Goal: Communication & Community: Participate in discussion

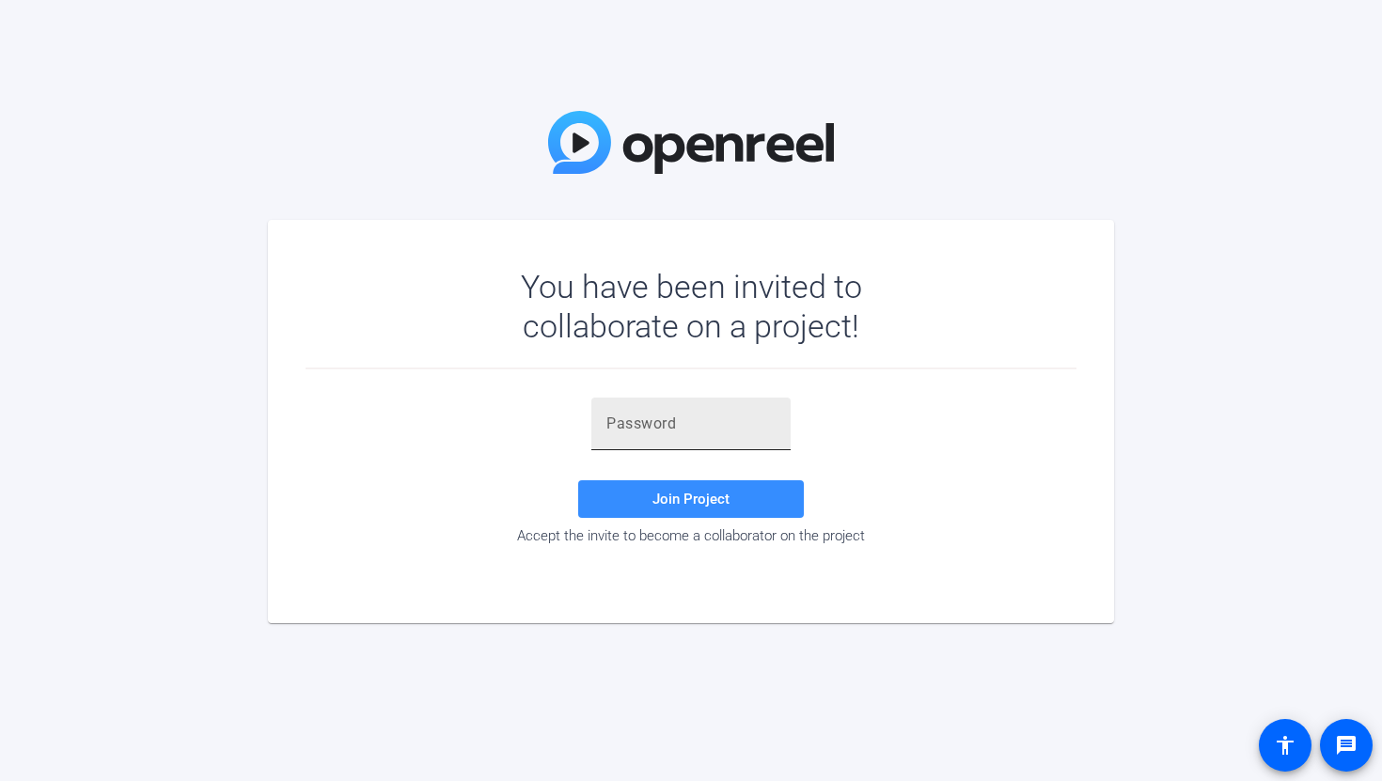
click at [699, 427] on input "text" at bounding box center [690, 424] width 169 height 23
paste input "OeBI{o"
type input "OeBI{o"
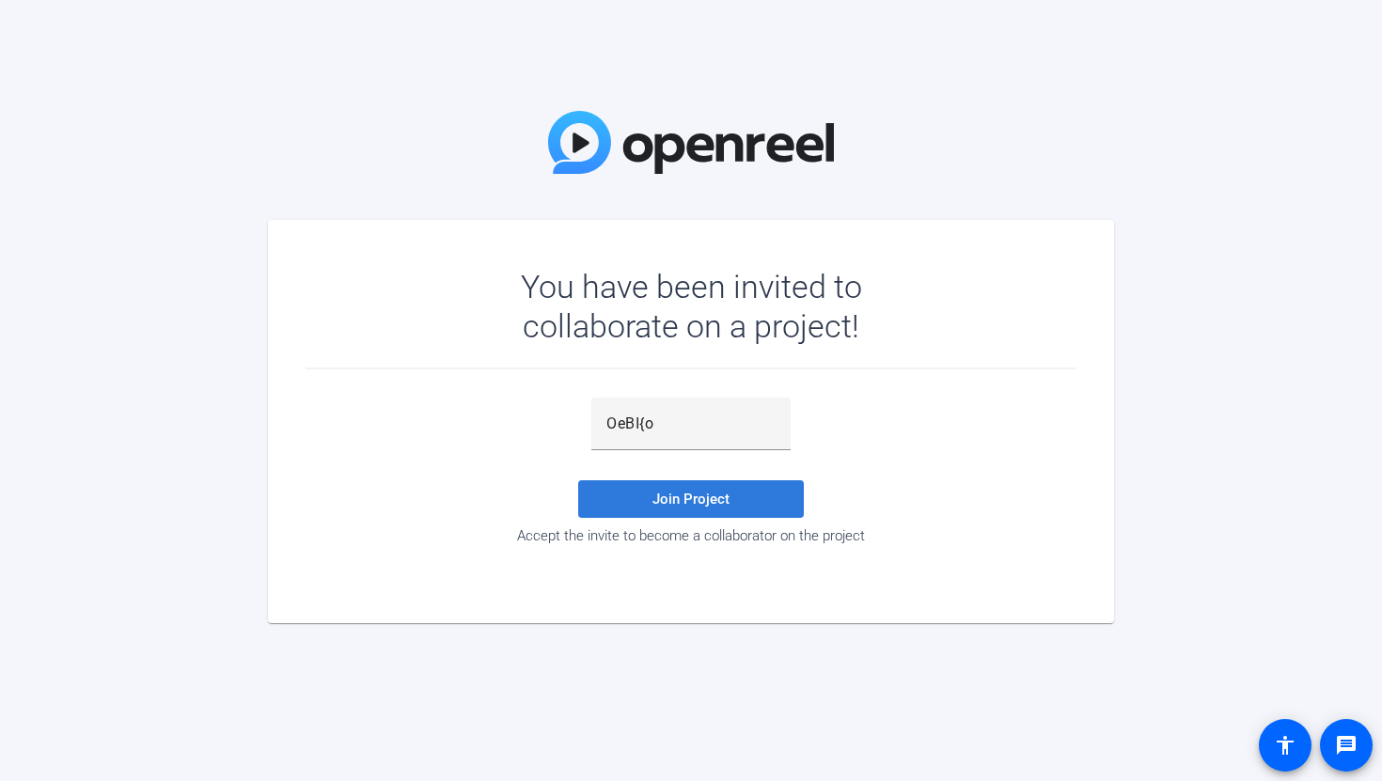
click at [691, 502] on span "Join Project" at bounding box center [690, 499] width 77 height 17
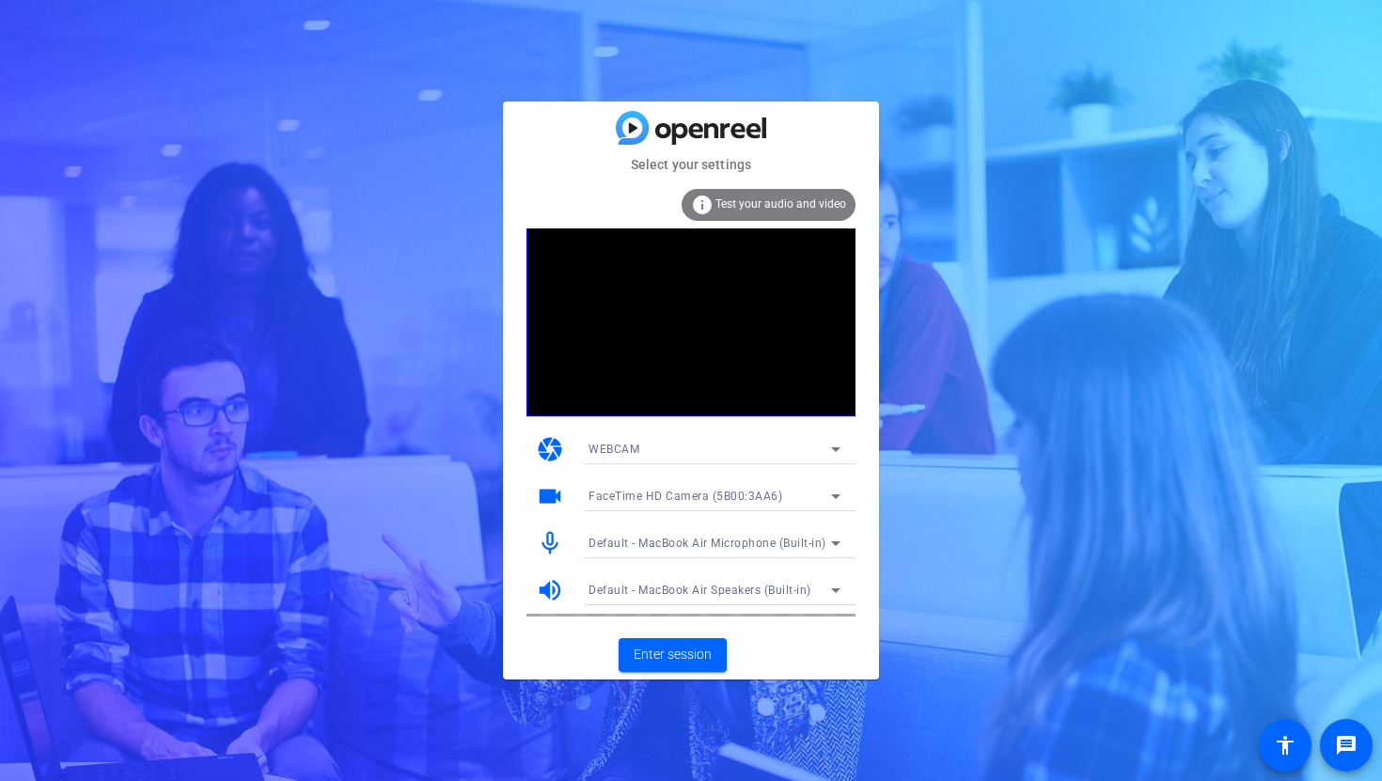
click at [552, 540] on mat-icon "mic_none" at bounding box center [550, 543] width 28 height 28
click at [548, 543] on mat-icon "mic_none" at bounding box center [550, 543] width 28 height 28
click at [550, 544] on mat-icon "mic_none" at bounding box center [550, 543] width 28 height 28
click at [550, 543] on mat-icon "mic_none" at bounding box center [550, 543] width 28 height 28
click at [552, 544] on mat-icon "mic_none" at bounding box center [550, 543] width 28 height 28
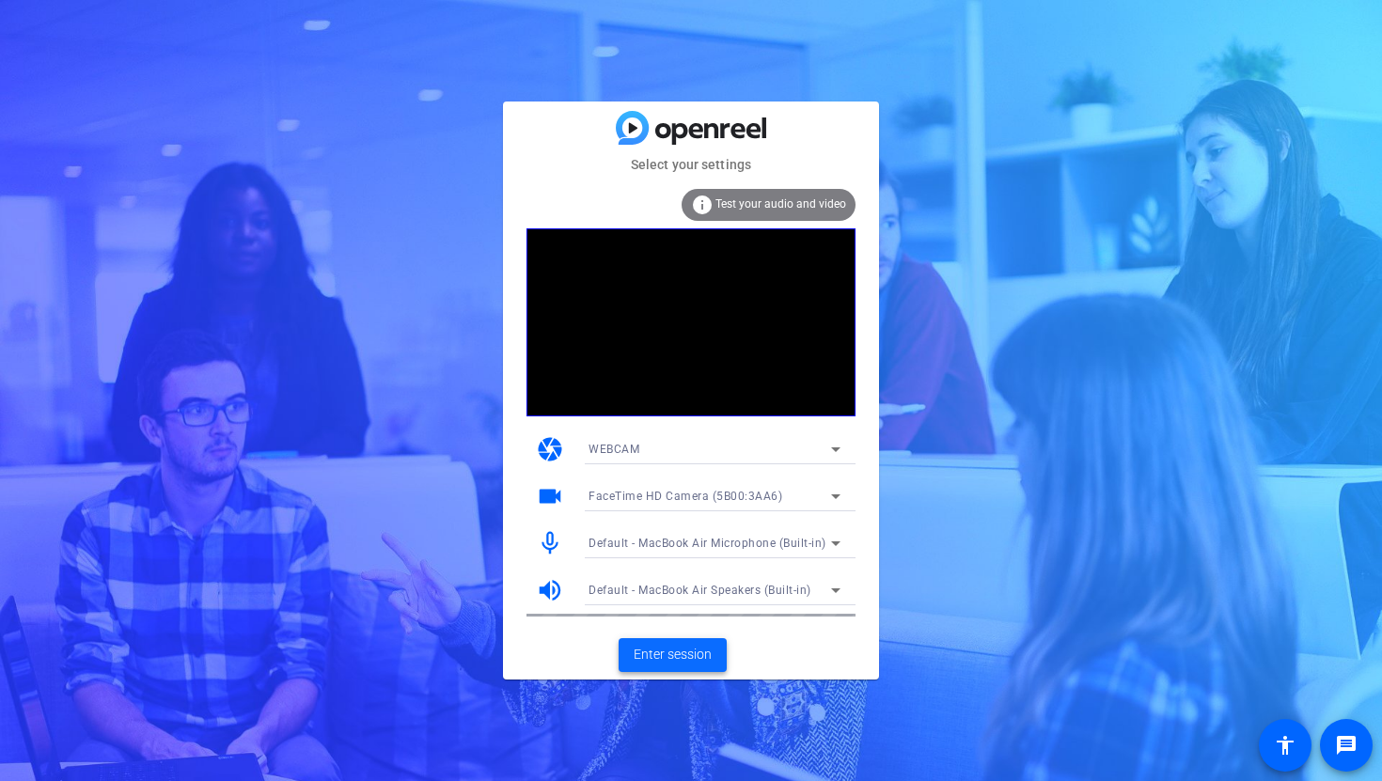
click at [677, 666] on span at bounding box center [672, 655] width 108 height 45
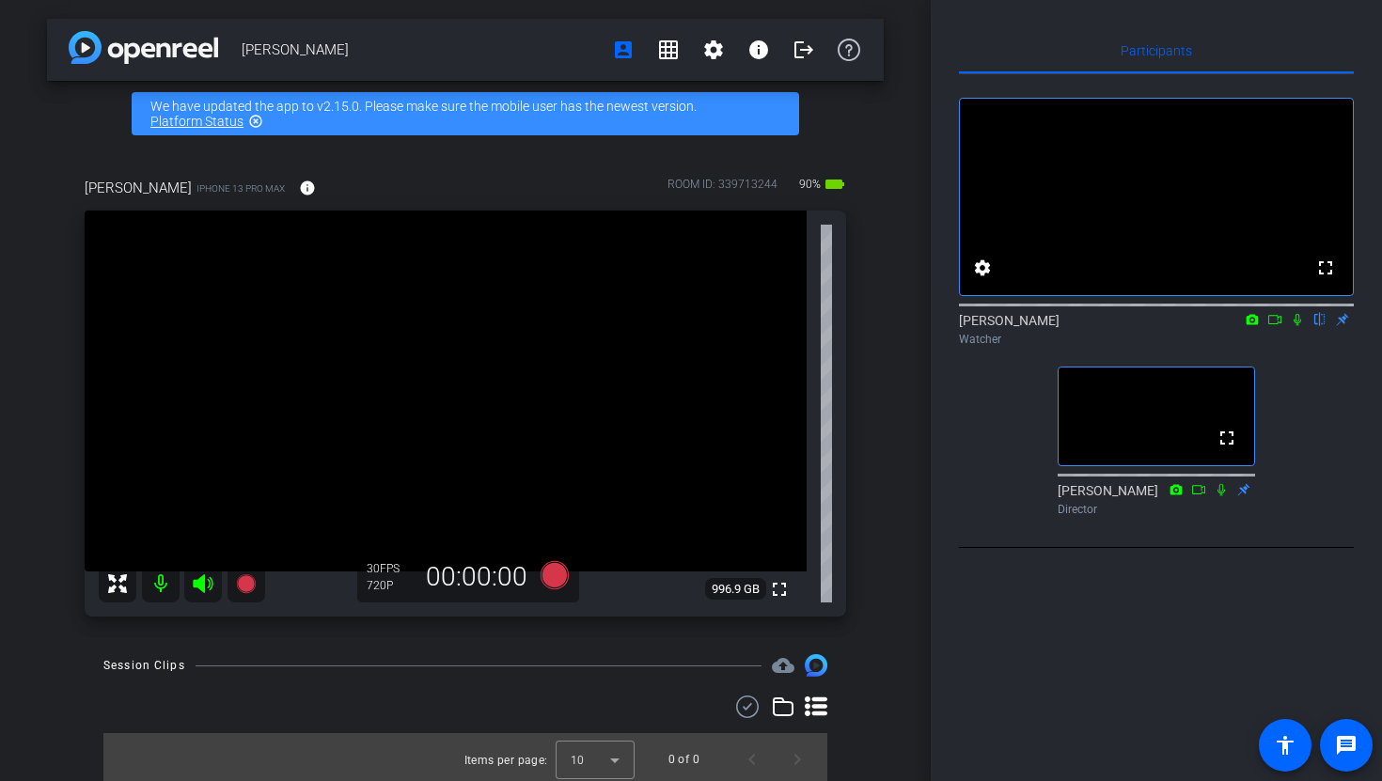
click at [1321, 327] on mat-icon "flip" at bounding box center [1319, 318] width 23 height 17
click at [1296, 326] on icon at bounding box center [1296, 319] width 15 height 13
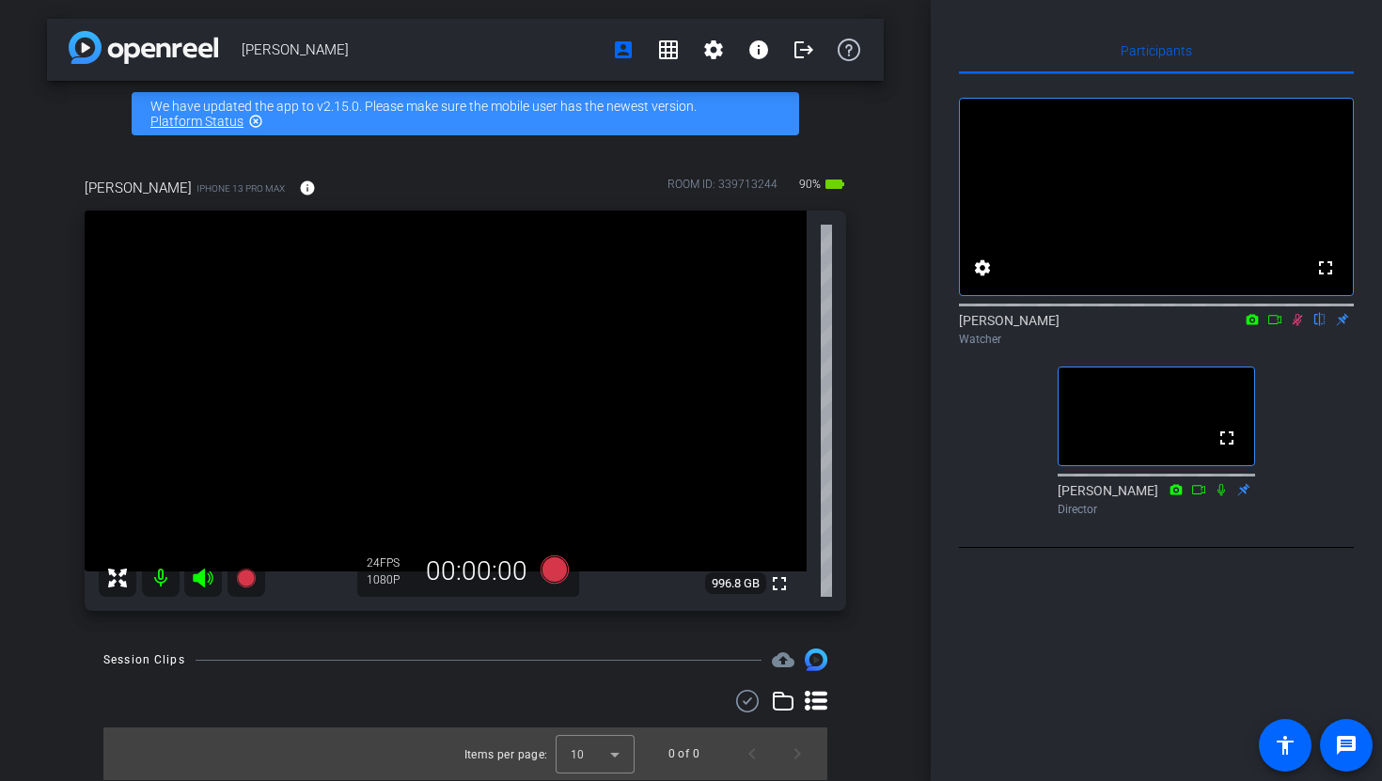
click at [1299, 326] on icon at bounding box center [1296, 319] width 15 height 13
click at [1297, 326] on icon at bounding box center [1296, 319] width 15 height 13
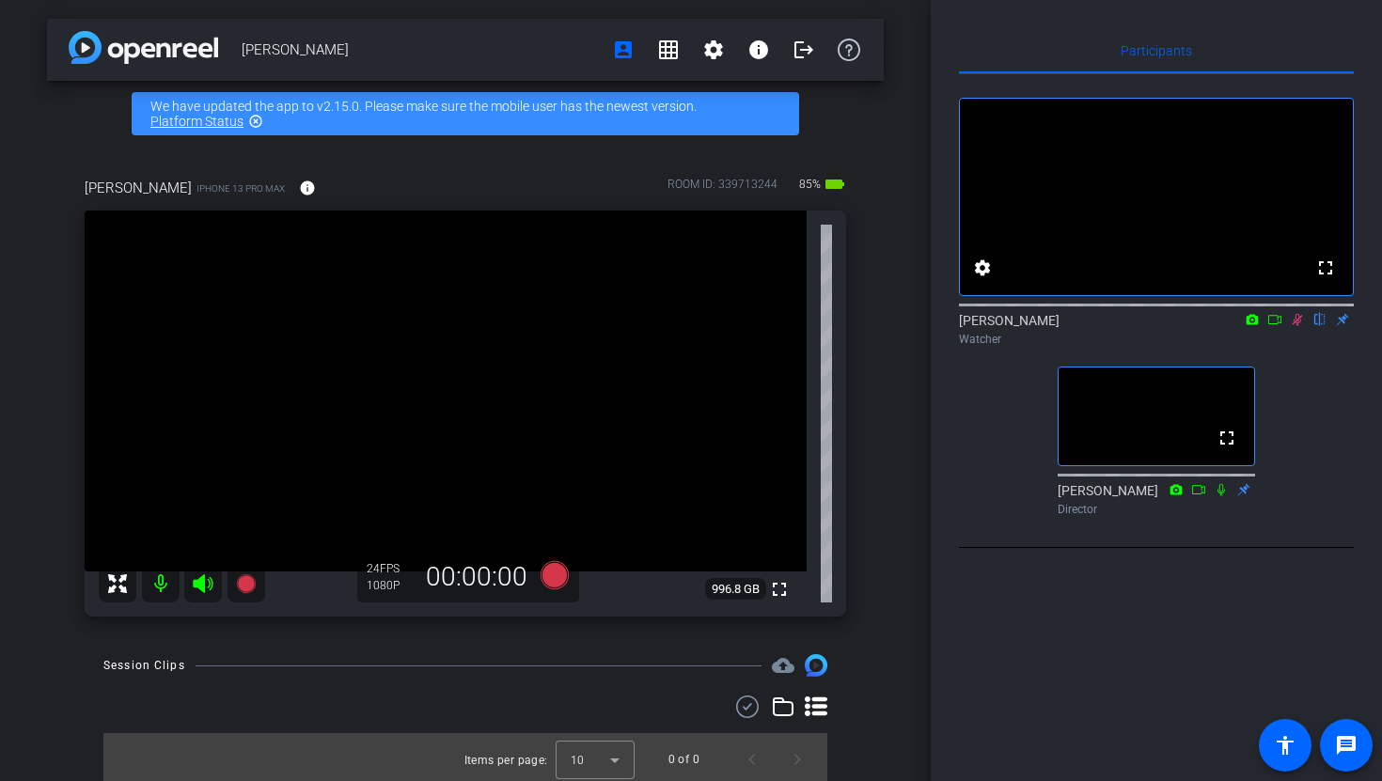
click at [1298, 326] on icon at bounding box center [1296, 319] width 15 height 13
click at [1297, 326] on icon at bounding box center [1297, 320] width 10 height 12
click at [1299, 326] on icon at bounding box center [1296, 319] width 15 height 13
click at [1300, 326] on icon at bounding box center [1296, 319] width 15 height 13
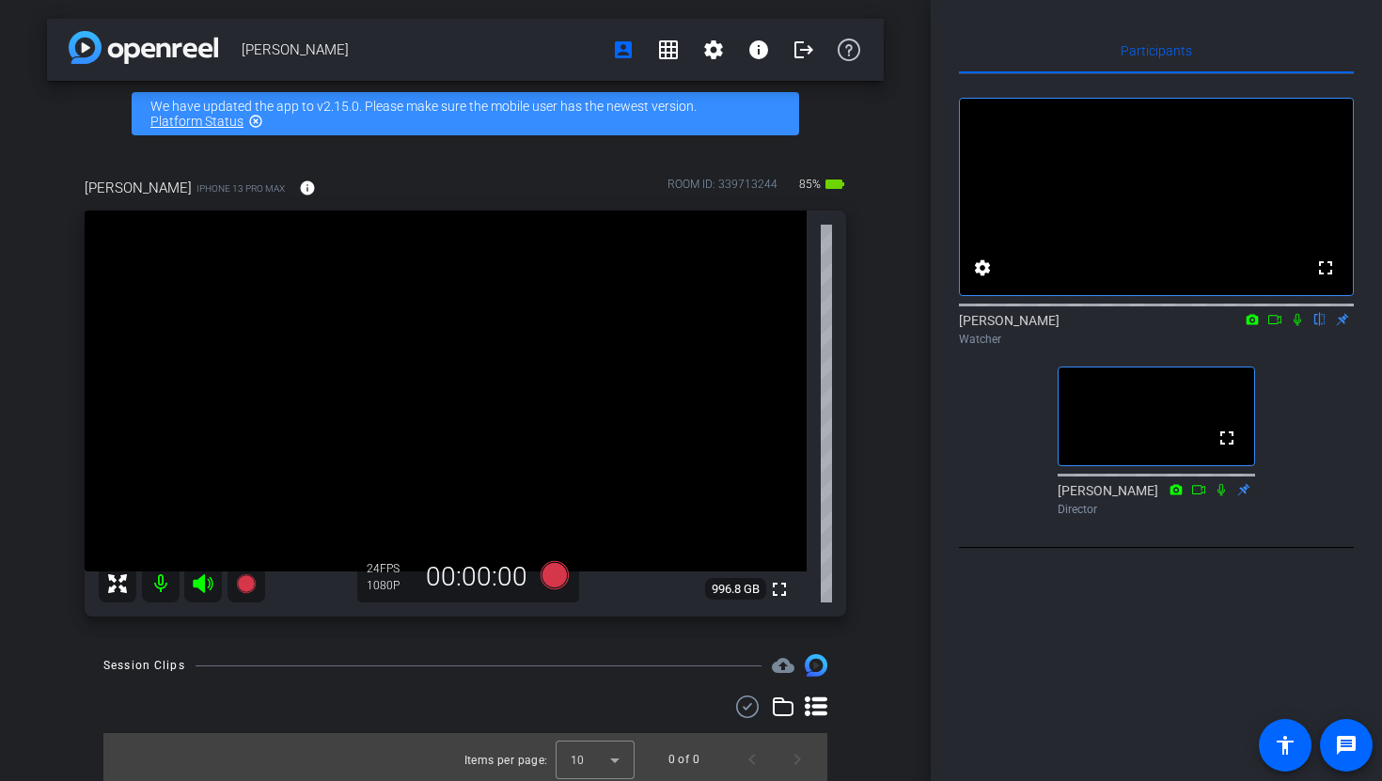
click at [1297, 326] on icon at bounding box center [1296, 319] width 15 height 13
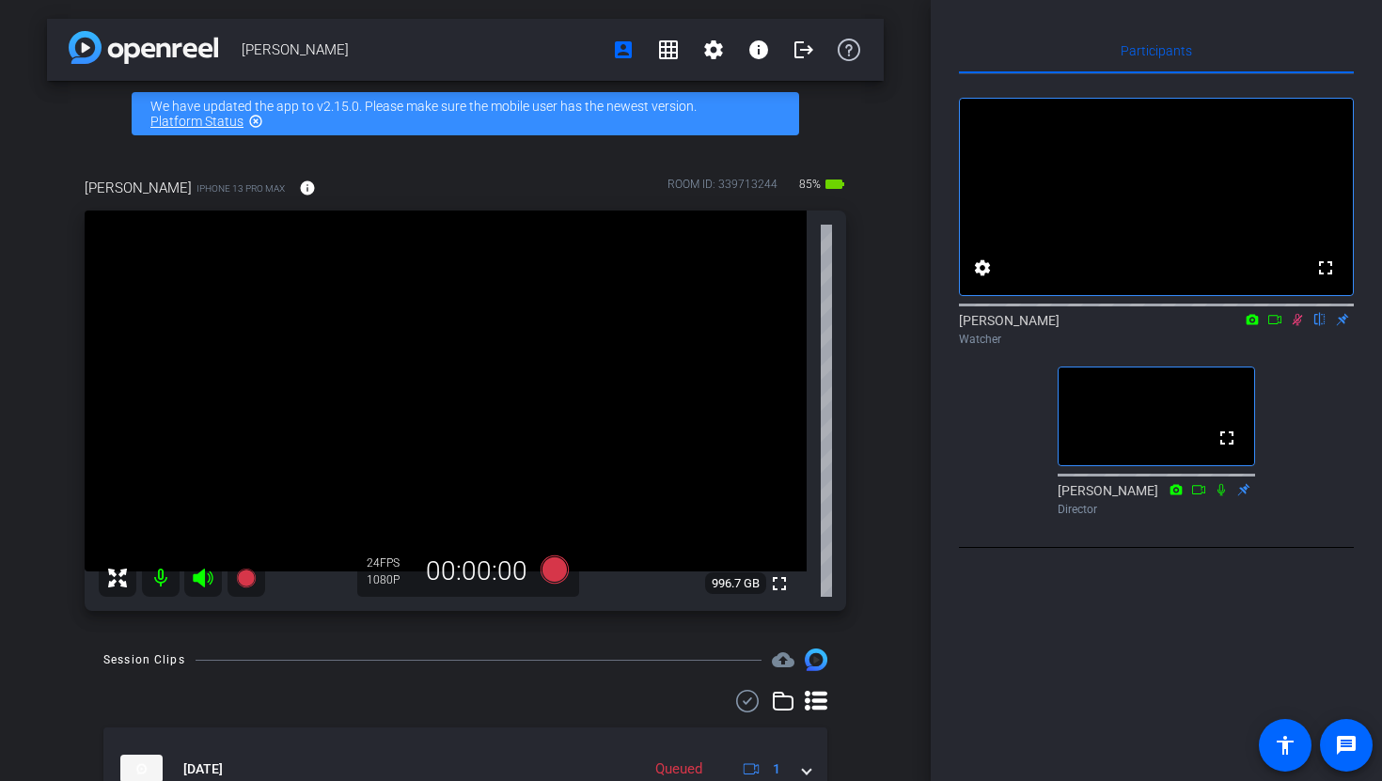
click at [1296, 326] on icon at bounding box center [1296, 319] width 15 height 13
click at [1305, 389] on div "fullscreen settings [PERSON_NAME] flip Watcher fullscreen [PERSON_NAME] Director" at bounding box center [1156, 298] width 395 height 449
click at [1297, 326] on icon at bounding box center [1296, 319] width 15 height 13
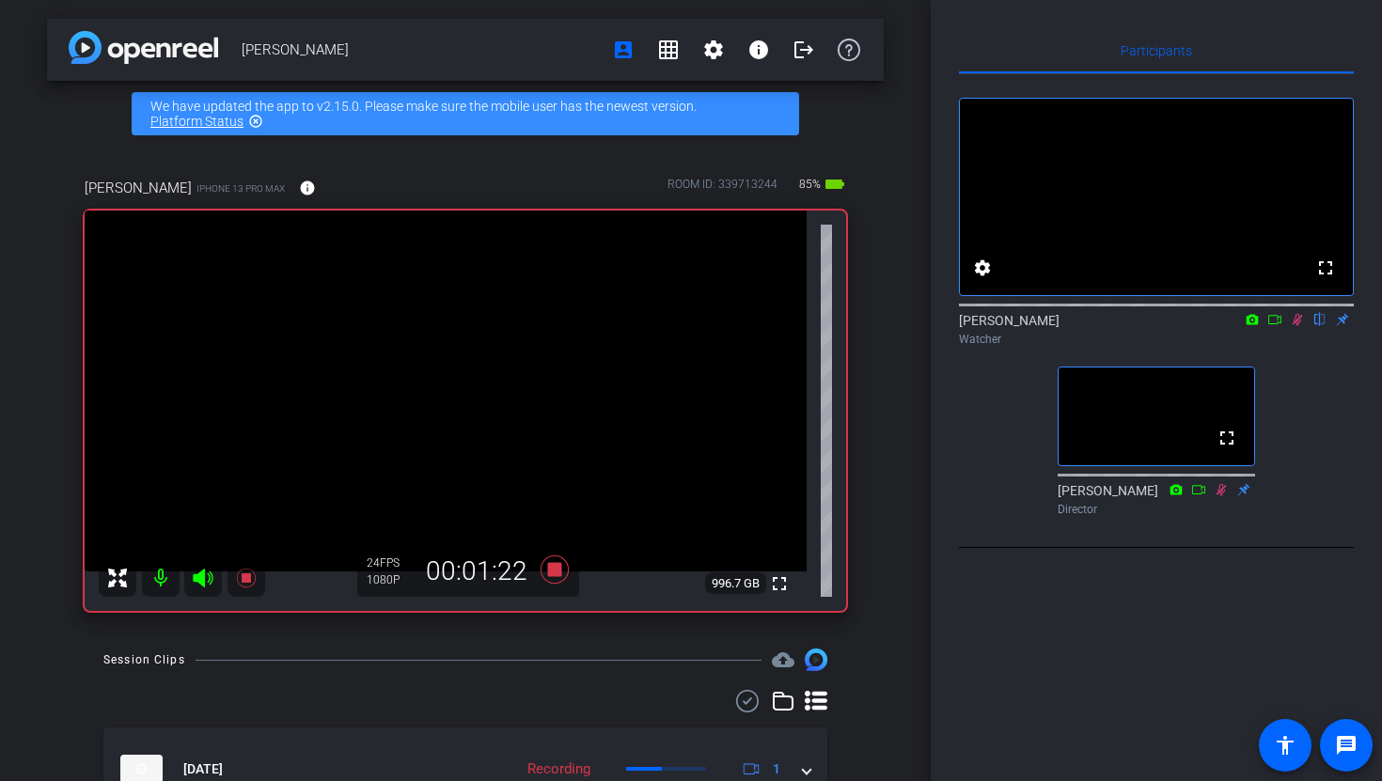
click at [1288, 348] on div "[PERSON_NAME] flip Watcher" at bounding box center [1156, 329] width 395 height 37
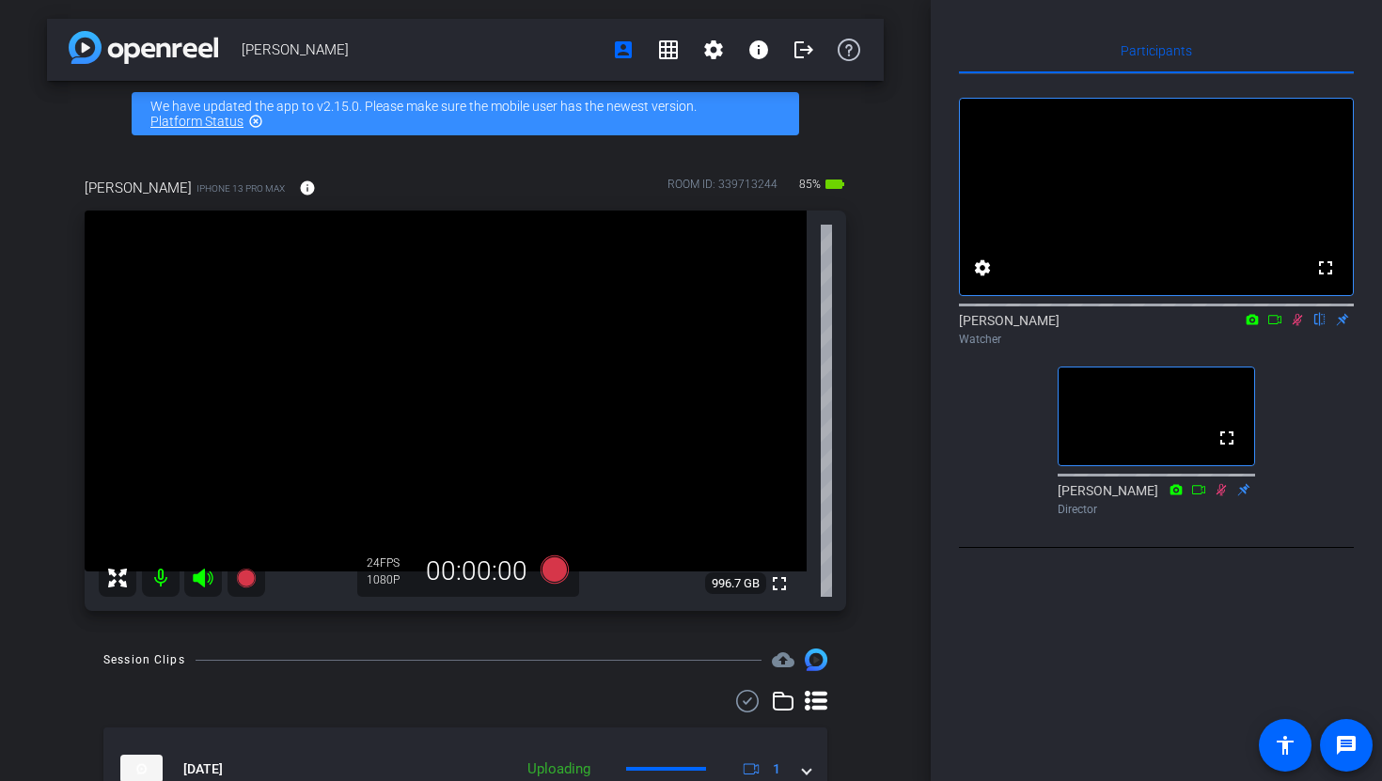
click at [1293, 326] on icon at bounding box center [1296, 319] width 15 height 13
click at [1301, 326] on icon at bounding box center [1296, 319] width 15 height 13
click at [1292, 326] on icon at bounding box center [1296, 319] width 15 height 13
click at [1303, 326] on icon at bounding box center [1296, 319] width 15 height 13
click at [1298, 326] on icon at bounding box center [1297, 320] width 10 height 12
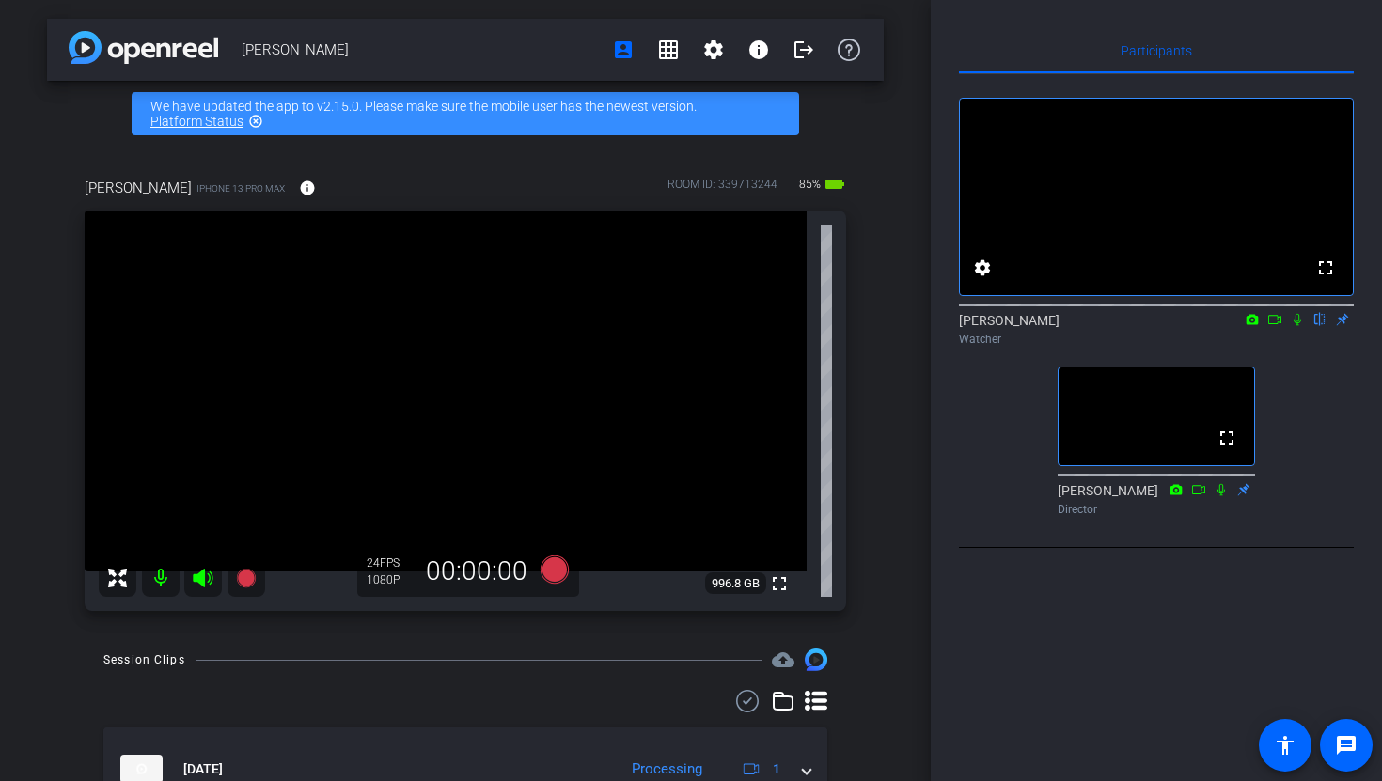
click at [1296, 326] on icon at bounding box center [1297, 320] width 8 height 12
click at [1294, 326] on icon at bounding box center [1297, 320] width 10 height 12
